Goal: Task Accomplishment & Management: Manage account settings

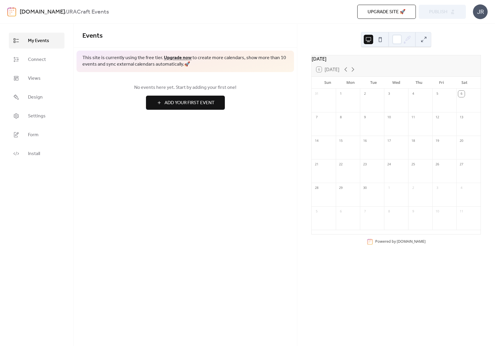
click at [186, 102] on span "Add Your First Event" at bounding box center [190, 103] width 50 height 7
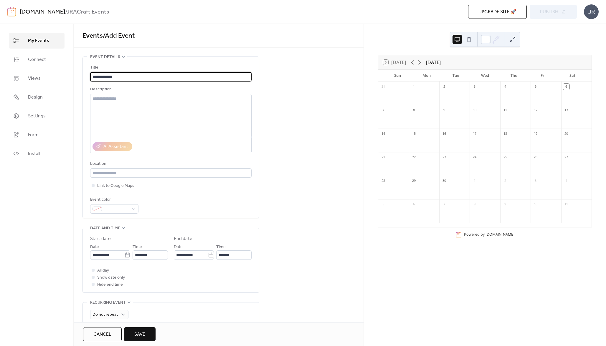
type input "**********"
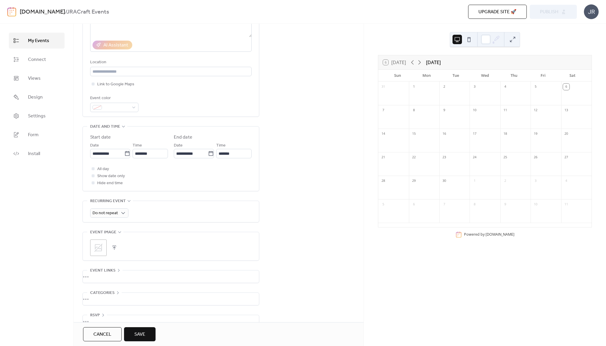
scroll to position [103, 0]
click at [110, 269] on div "•••" at bounding box center [171, 275] width 176 height 12
click at [105, 288] on input "text" at bounding box center [170, 289] width 161 height 9
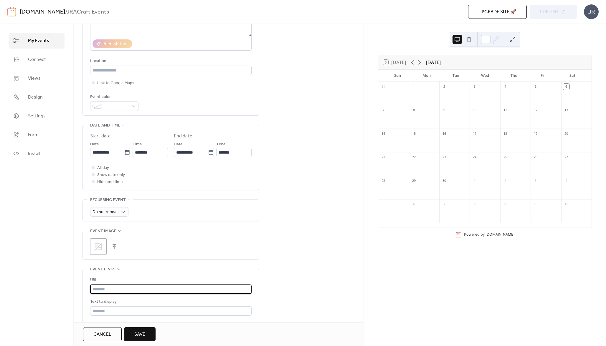
paste input "**********"
type input "**********"
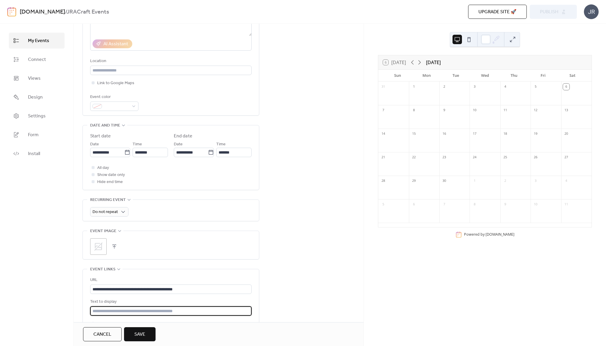
click at [100, 309] on input "text" at bounding box center [170, 310] width 161 height 9
type input "*"
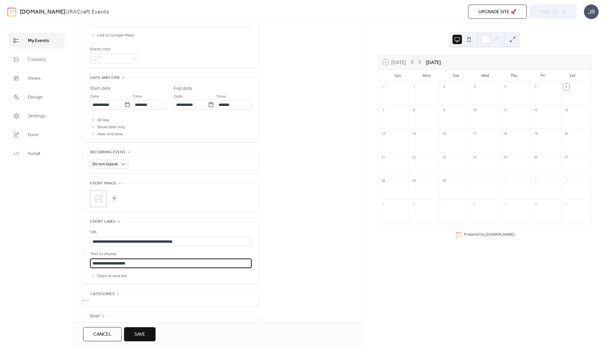
scroll to position [164, 0]
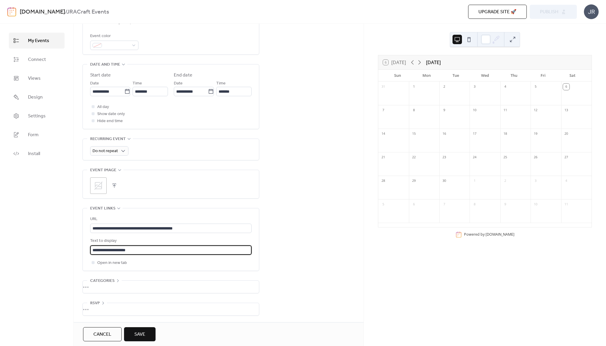
type input "**********"
click at [114, 185] on button "button" at bounding box center [114, 186] width 8 height 8
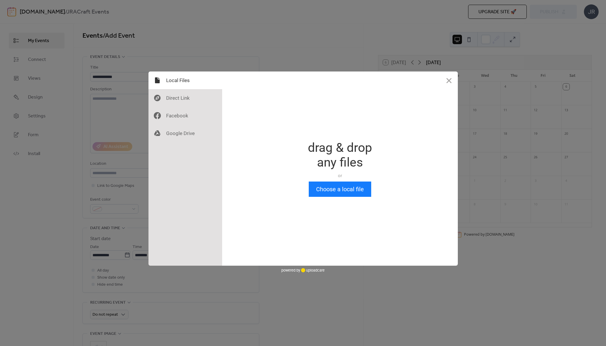
scroll to position [0, 0]
click at [178, 135] on div at bounding box center [185, 134] width 74 height 18
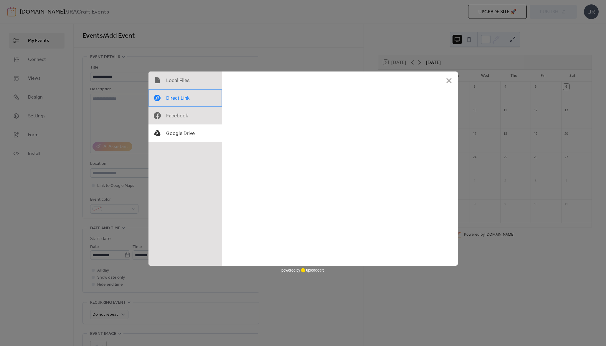
click at [177, 97] on div at bounding box center [185, 98] width 74 height 18
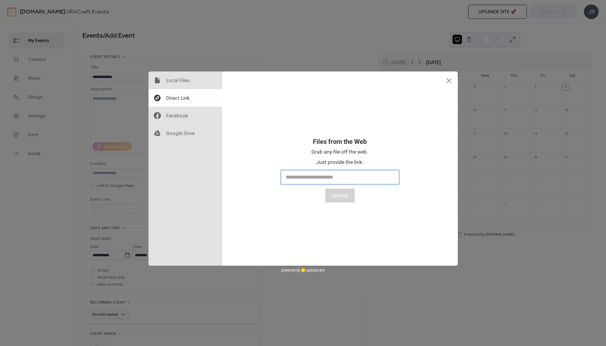
paste input "**********"
type input "**********"
click at [339, 195] on button "Upload" at bounding box center [339, 196] width 29 height 14
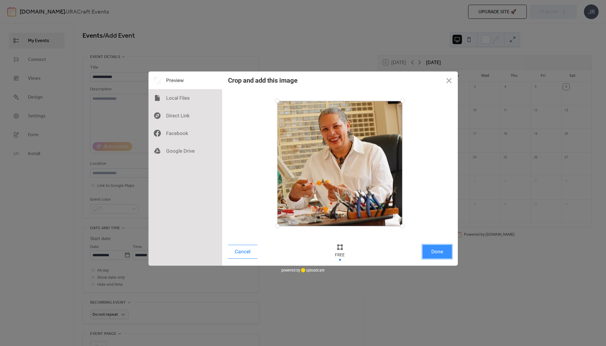
click at [433, 248] on button "Done" at bounding box center [436, 252] width 29 height 14
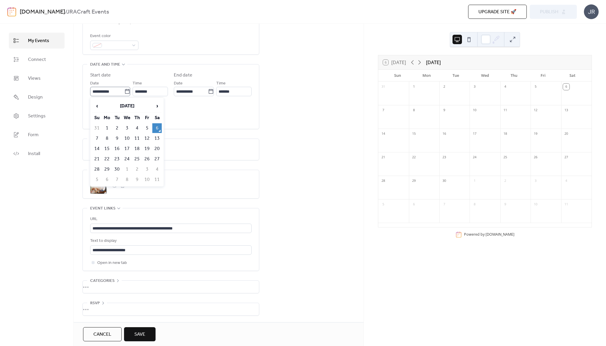
click at [127, 91] on icon at bounding box center [127, 91] width 4 height 5
click at [124, 91] on input "**********" at bounding box center [107, 91] width 34 height 9
click at [158, 107] on span "›" at bounding box center [157, 106] width 9 height 12
click at [97, 135] on td "5" at bounding box center [96, 139] width 9 height 10
type input "**********"
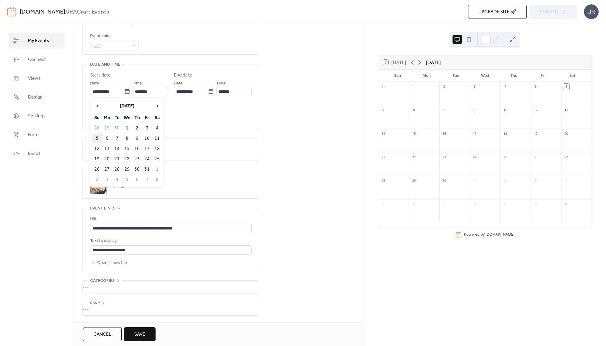
type input "**********"
click at [153, 88] on input "********" at bounding box center [149, 91] width 35 height 9
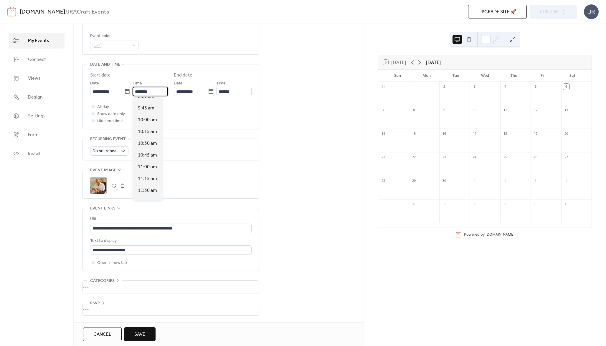
scroll to position [434, 0]
click at [150, 140] on span "10:00 am" at bounding box center [147, 140] width 19 height 7
type input "********"
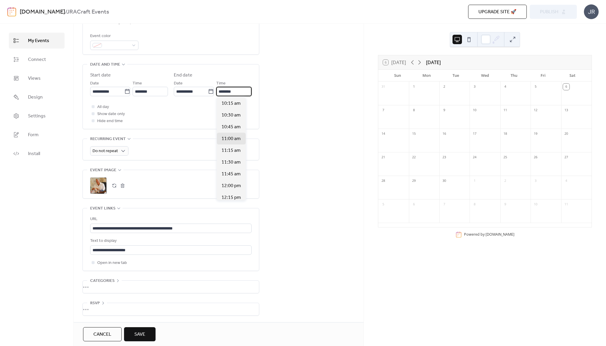
click at [236, 90] on input "********" at bounding box center [233, 91] width 35 height 9
click at [232, 193] on span "12:30 pm" at bounding box center [230, 189] width 19 height 7
type input "********"
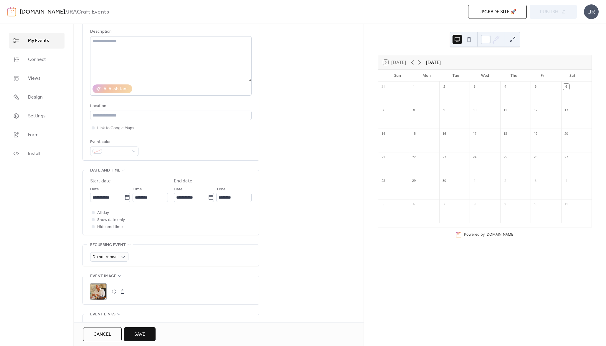
scroll to position [21, 0]
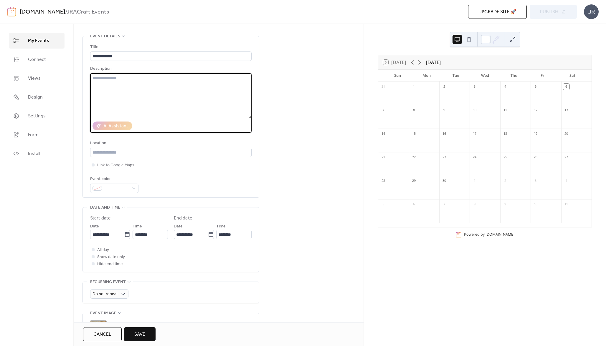
click at [112, 84] on textarea at bounding box center [170, 95] width 161 height 45
paste textarea "**********"
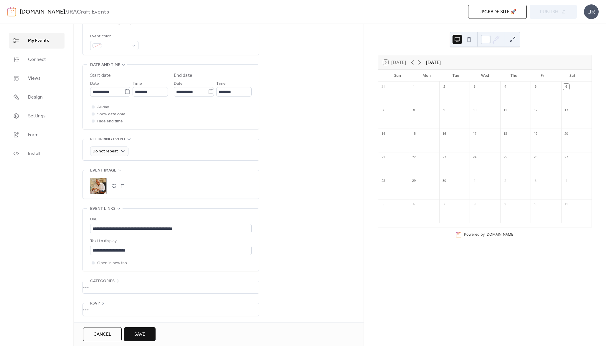
scroll to position [164, 0]
type textarea "**********"
click at [136, 333] on span "Save" at bounding box center [139, 334] width 11 height 7
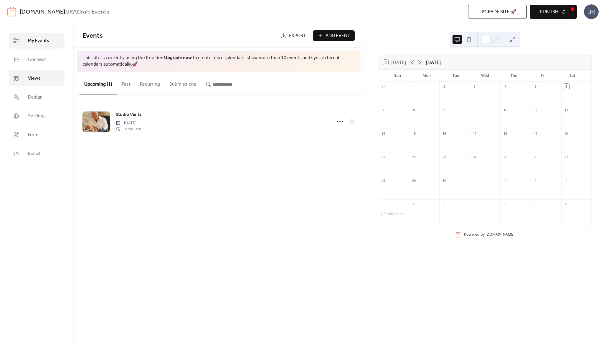
click at [37, 84] on link "Views" at bounding box center [37, 78] width 56 height 16
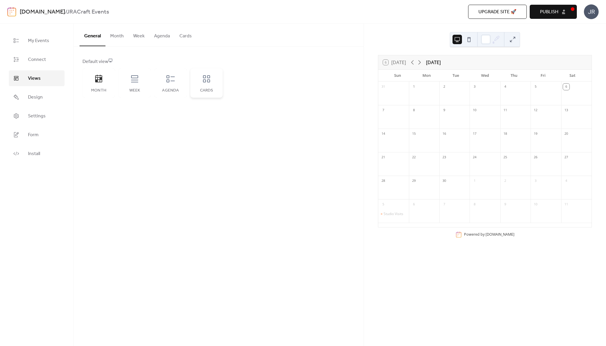
click at [212, 79] on div "Cards" at bounding box center [206, 82] width 32 height 29
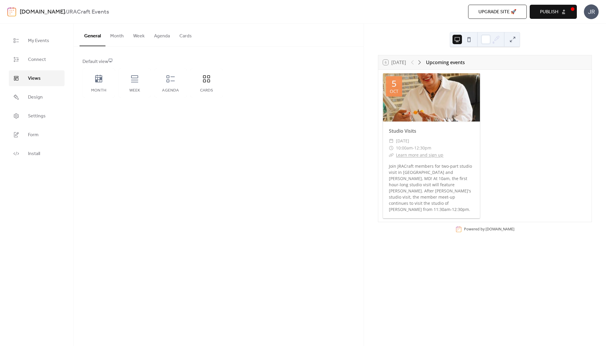
click at [446, 96] on div at bounding box center [431, 97] width 97 height 48
click at [33, 95] on span "Design" at bounding box center [35, 97] width 15 height 7
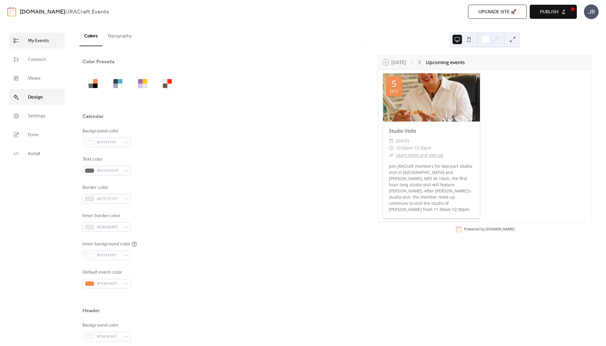
click at [41, 42] on span "My Events" at bounding box center [38, 40] width 21 height 7
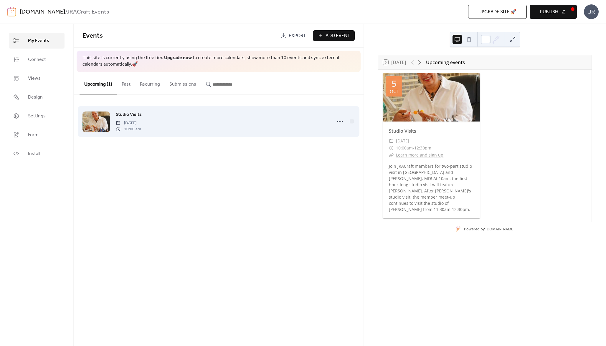
click at [193, 123] on div "Studio Visits [DATE] 10:00 am" at bounding box center [222, 121] width 212 height 21
click at [339, 120] on icon at bounding box center [339, 121] width 9 height 9
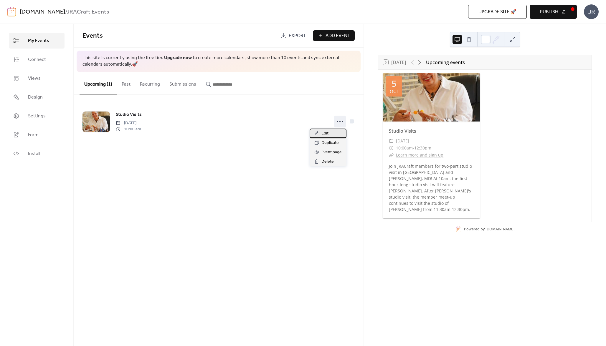
click at [323, 135] on span "Edit" at bounding box center [324, 133] width 7 height 7
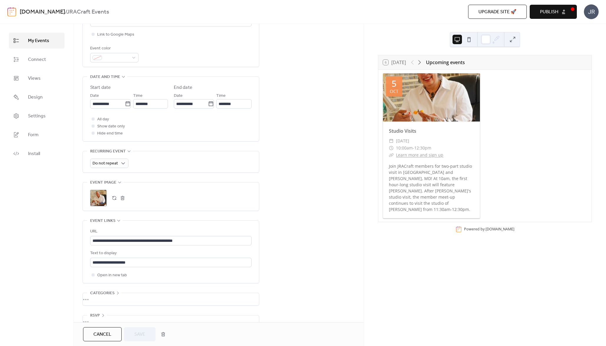
scroll to position [164, 0]
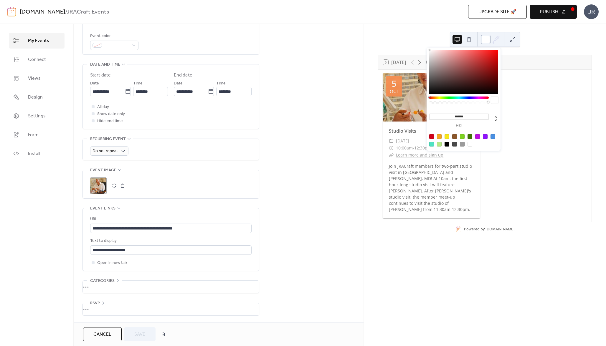
click at [490, 42] on div at bounding box center [485, 39] width 9 height 9
click at [495, 117] on div "[DATE] Studio Visits ​ [DATE] ​ 10:00am - 12:30pm ​ Learn more and sign up Join…" at bounding box center [484, 146] width 213 height 152
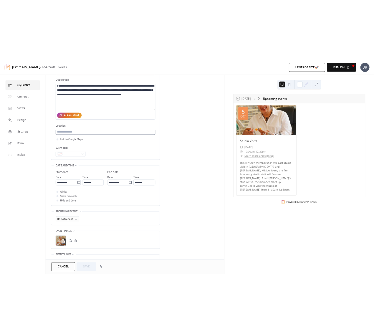
scroll to position [0, 0]
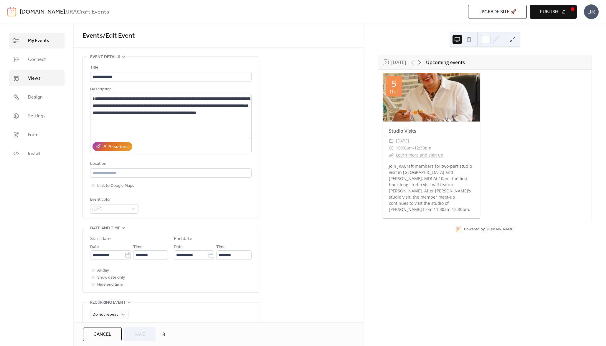
click at [38, 85] on link "Views" at bounding box center [37, 78] width 56 height 16
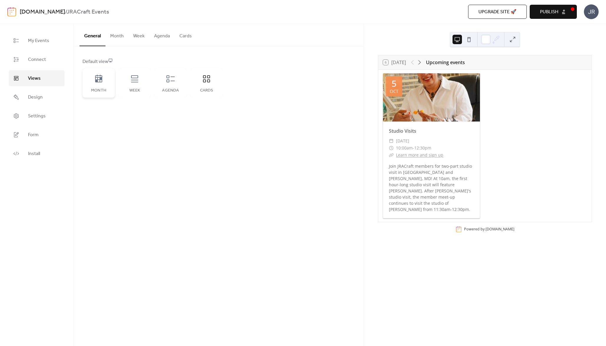
click at [96, 86] on div "Month" at bounding box center [98, 82] width 32 height 29
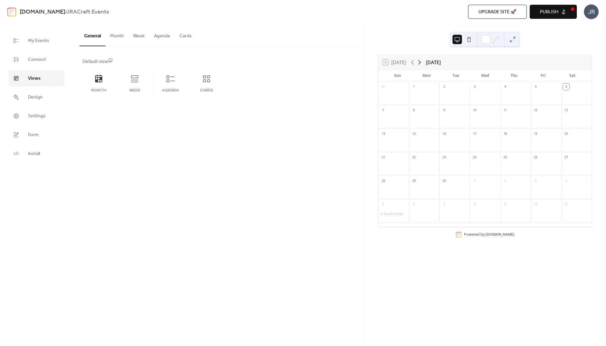
click at [421, 60] on icon at bounding box center [419, 62] width 7 height 7
click at [138, 91] on div "Week" at bounding box center [134, 90] width 21 height 5
click at [420, 62] on icon at bounding box center [419, 62] width 7 height 7
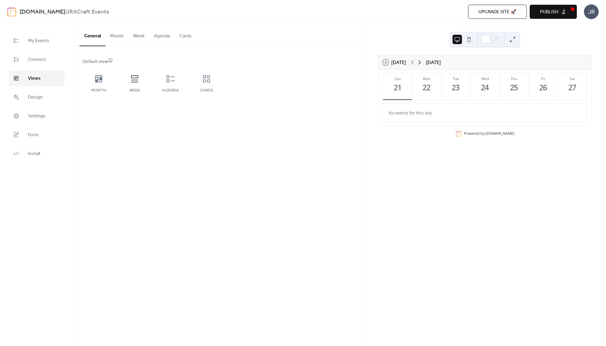
click at [420, 62] on icon at bounding box center [419, 62] width 7 height 7
click at [412, 64] on icon at bounding box center [412, 62] width 7 height 7
click at [167, 84] on div "Agenda" at bounding box center [170, 82] width 32 height 29
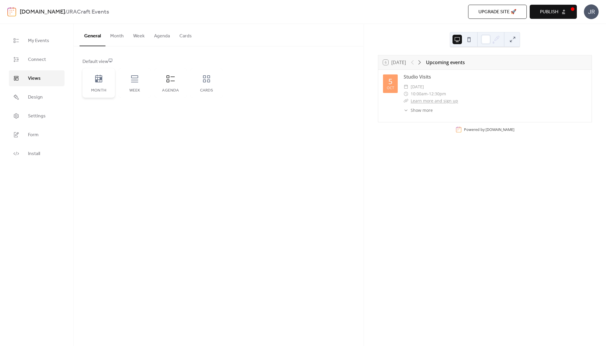
click at [100, 84] on div "Month" at bounding box center [98, 82] width 32 height 29
click at [130, 86] on div "Week" at bounding box center [134, 82] width 32 height 29
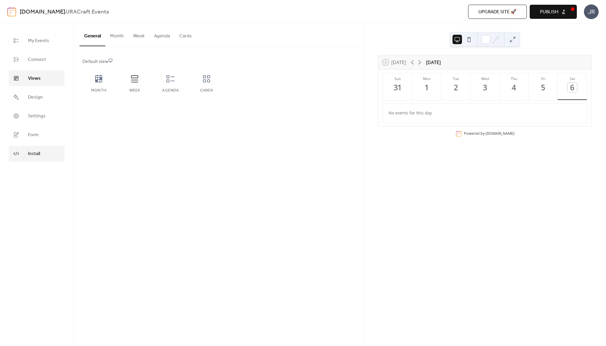
click at [17, 153] on icon at bounding box center [16, 154] width 6 height 6
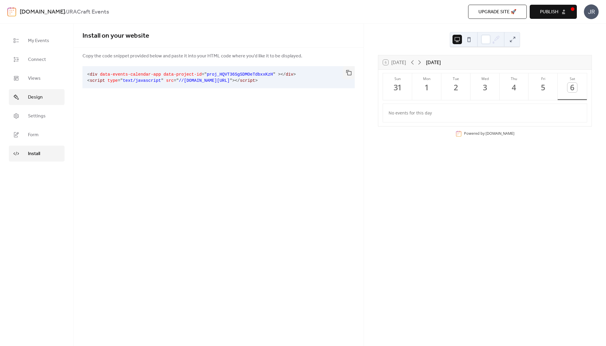
click at [34, 100] on span "Design" at bounding box center [35, 97] width 15 height 7
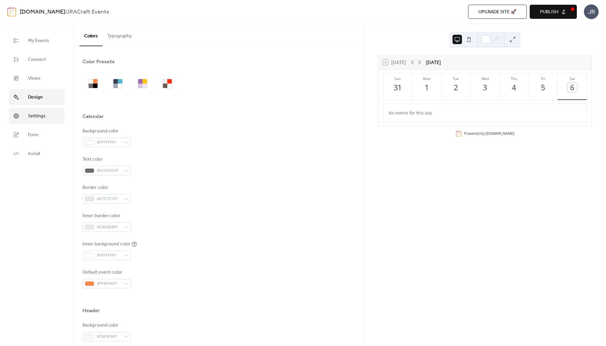
click at [36, 116] on span "Settings" at bounding box center [37, 116] width 18 height 7
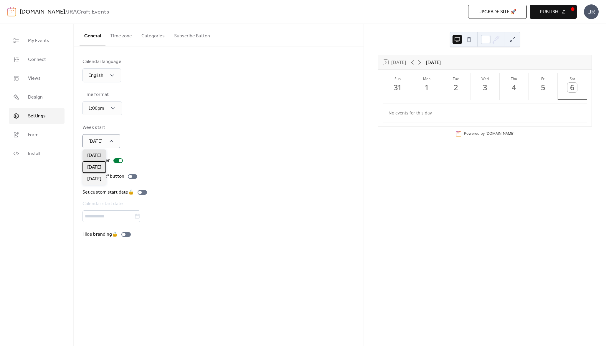
click at [104, 165] on div "[DATE]" at bounding box center [94, 167] width 24 height 12
click at [38, 137] on span "Form" at bounding box center [33, 135] width 11 height 7
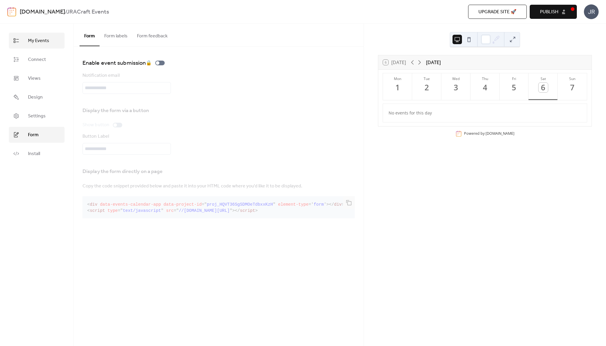
click at [40, 39] on span "My Events" at bounding box center [38, 40] width 21 height 7
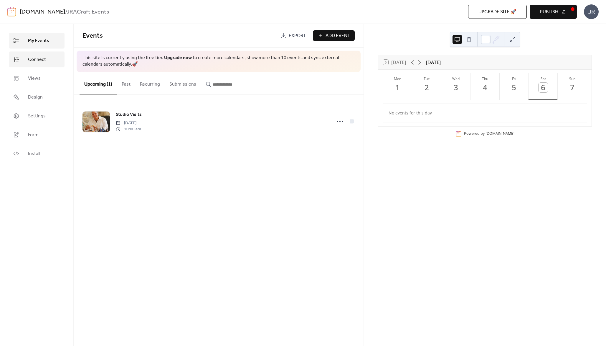
click at [37, 61] on span "Connect" at bounding box center [37, 59] width 18 height 7
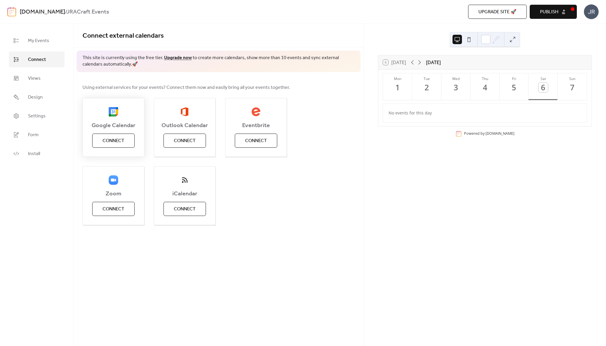
click at [110, 139] on span "Connect" at bounding box center [113, 140] width 22 height 7
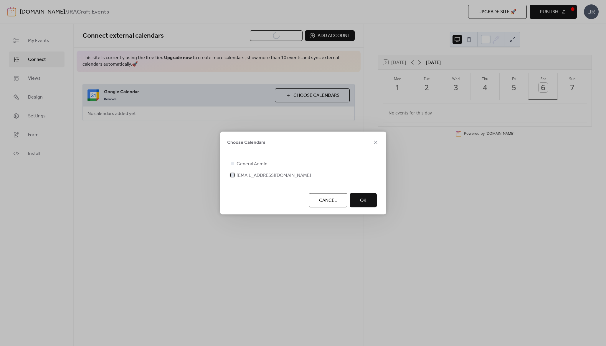
click at [249, 175] on span "[EMAIL_ADDRESS][DOMAIN_NAME]" at bounding box center [273, 175] width 74 height 7
click at [365, 202] on span "OK" at bounding box center [363, 200] width 6 height 7
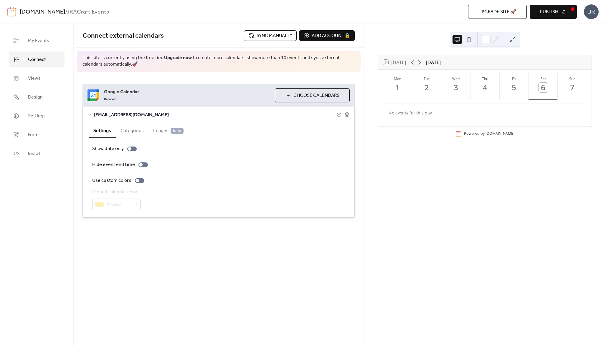
click at [266, 36] on span "Sync manually" at bounding box center [274, 35] width 36 height 7
click at [423, 61] on icon at bounding box center [419, 62] width 7 height 7
click at [415, 64] on icon at bounding box center [412, 62] width 7 height 7
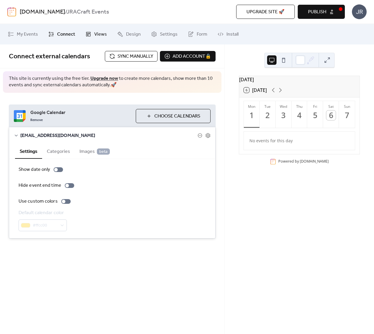
click at [100, 36] on span "Views" at bounding box center [100, 34] width 13 height 7
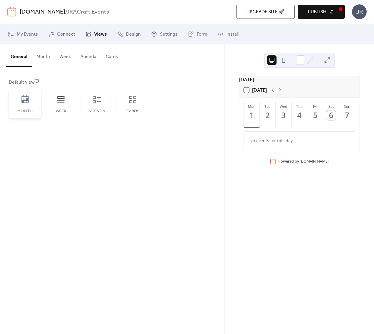
click at [29, 100] on icon at bounding box center [24, 99] width 9 height 9
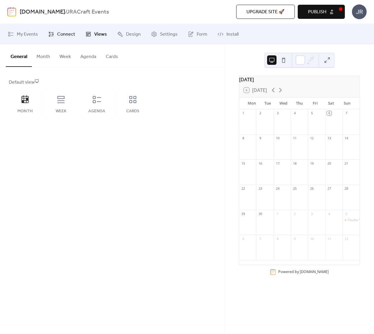
click at [56, 34] on link "Connect" at bounding box center [62, 34] width 36 height 16
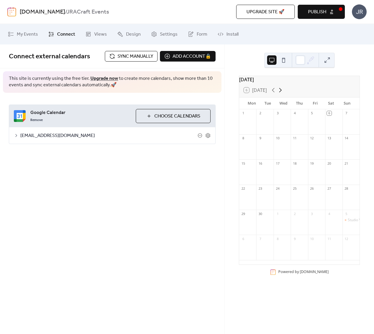
click at [281, 94] on icon at bounding box center [280, 90] width 7 height 7
click at [315, 58] on div at bounding box center [299, 60] width 70 height 15
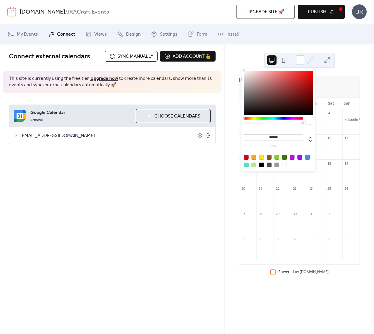
click at [310, 59] on icon at bounding box center [311, 59] width 5 height 5
click at [351, 53] on div "[DATE] 6 [DATE] Mon Tue Wed Thu Fri Sat Sun 29 30 1 2 3 4 5 Studio Visits 6 7 8…" at bounding box center [299, 188] width 149 height 289
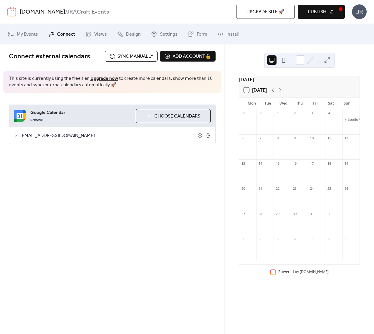
click at [327, 59] on button at bounding box center [326, 59] width 9 height 9
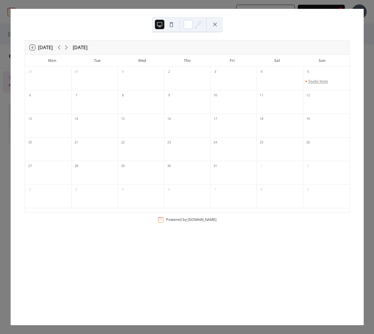
click at [309, 81] on div "Studio Visits" at bounding box center [318, 81] width 20 height 5
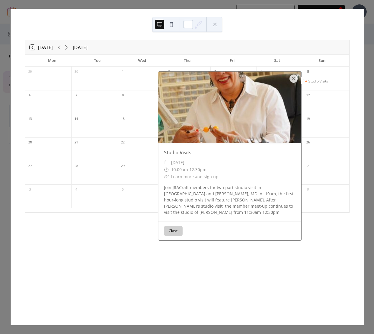
click at [167, 233] on button "Close" at bounding box center [173, 231] width 19 height 10
